Goal: Information Seeking & Learning: Learn about a topic

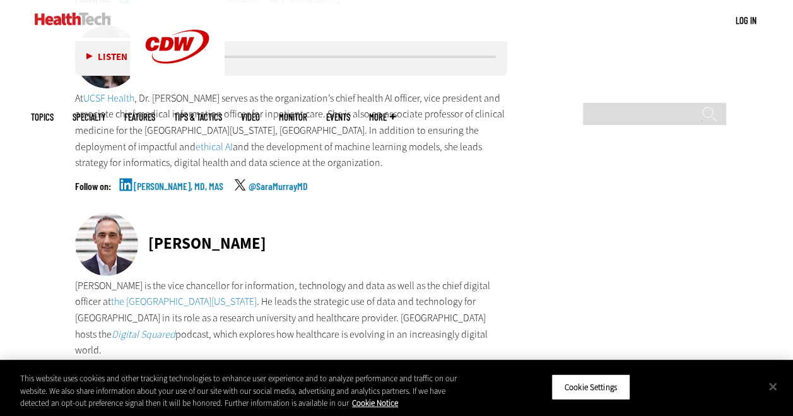
scroll to position [2523, 0]
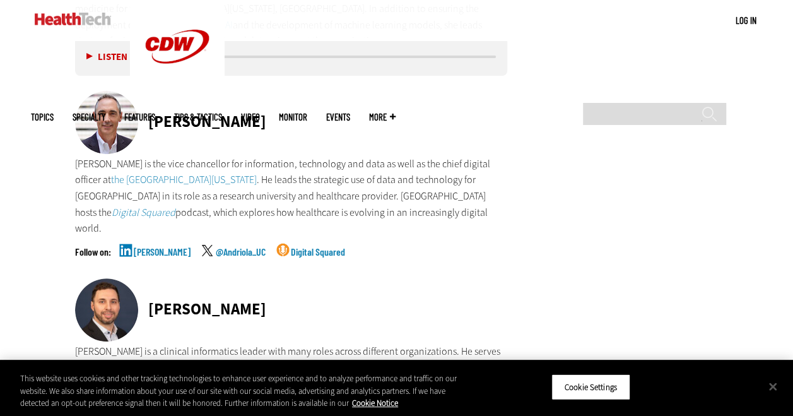
drag, startPoint x: 372, startPoint y: 208, endPoint x: 71, endPoint y: 164, distance: 304.8
drag, startPoint x: 71, startPoint y: 162, endPoint x: 197, endPoint y: 160, distance: 125.6
copy p "[PERSON_NAME] is the vice chancellor for information, technology and data as we…"
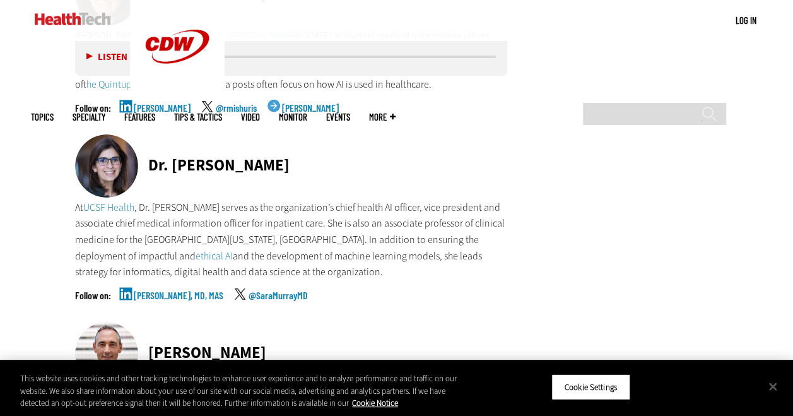
scroll to position [2145, 0]
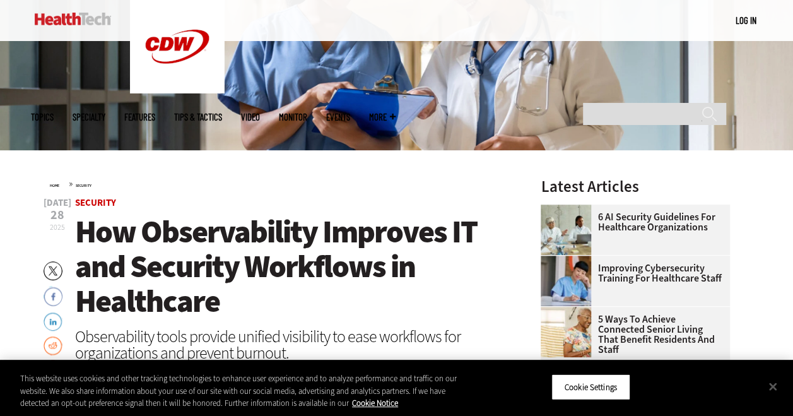
scroll to position [252, 0]
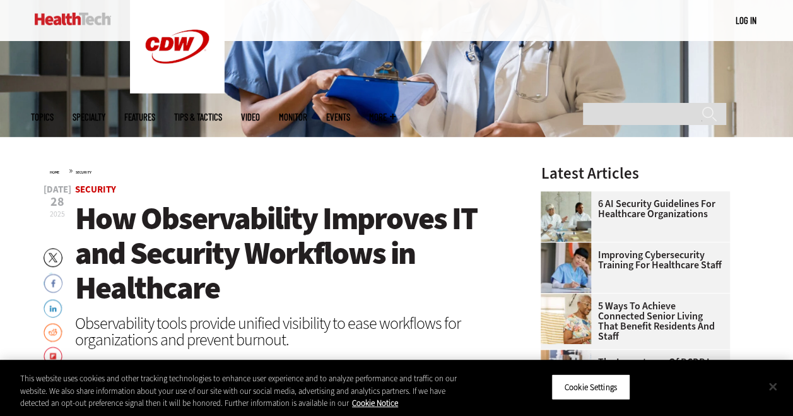
click at [770, 385] on button "Close" at bounding box center [773, 386] width 28 height 28
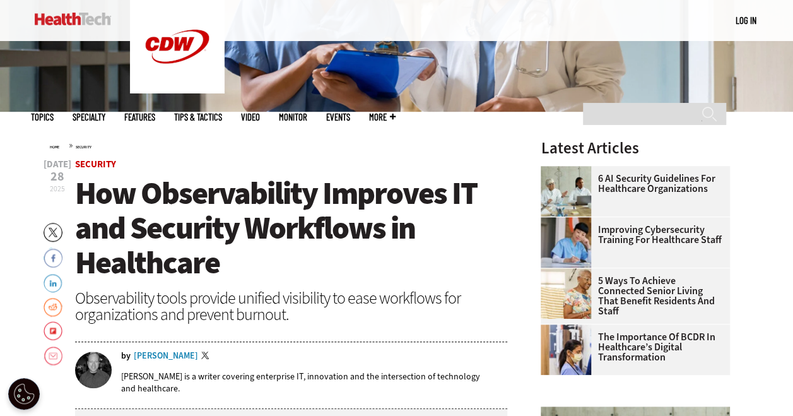
scroll to position [0, 0]
